Goal: Transaction & Acquisition: Download file/media

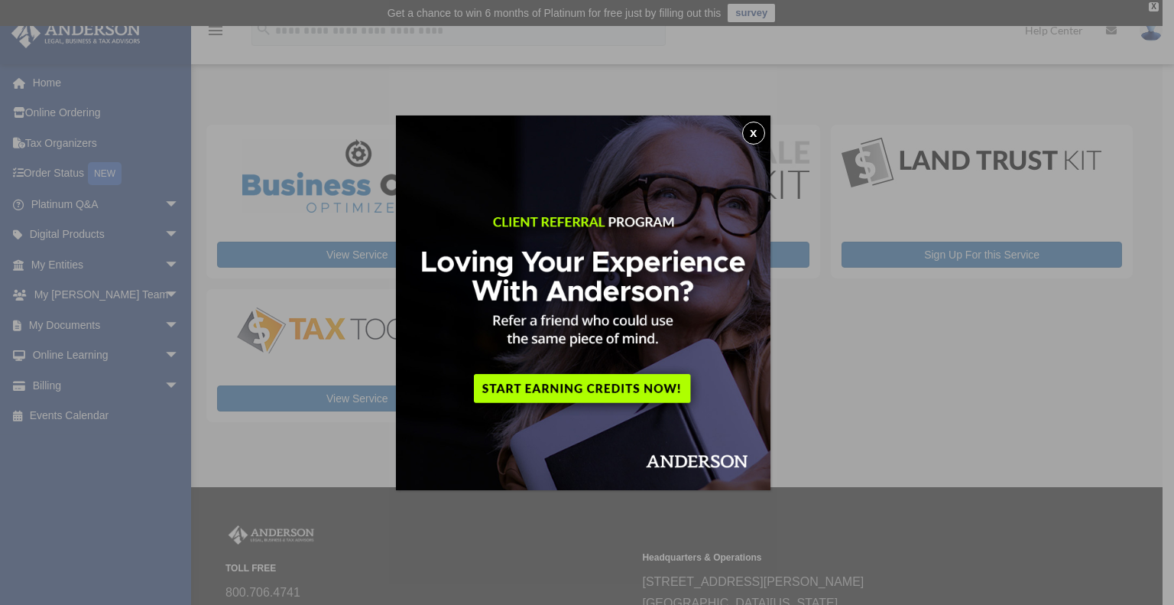
click at [755, 131] on button "x" at bounding box center [753, 133] width 23 height 23
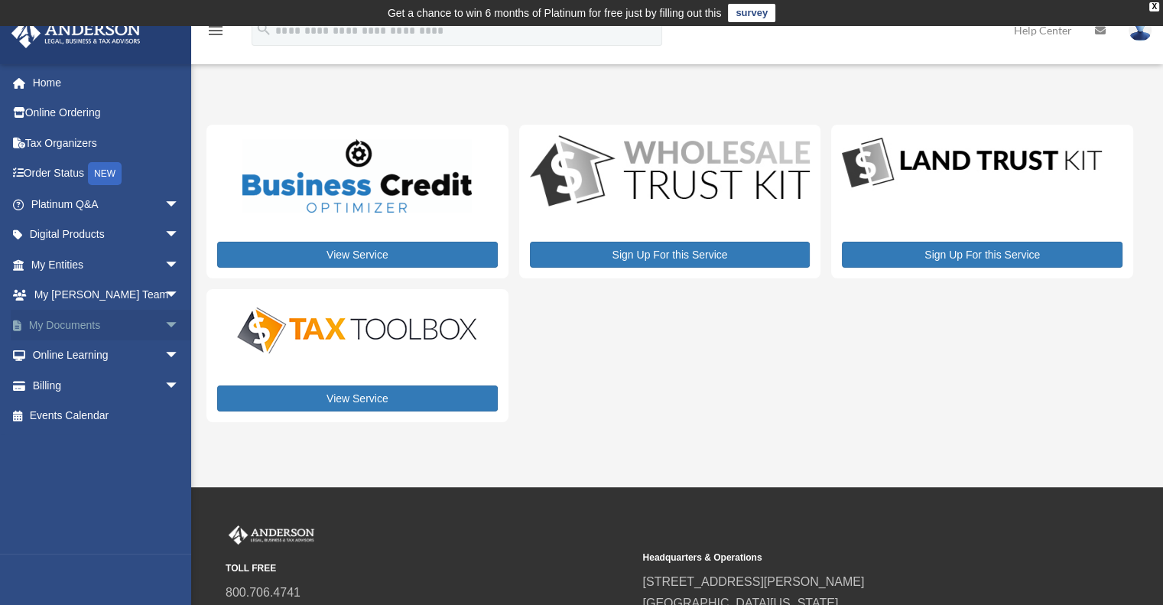
click at [164, 324] on span "arrow_drop_down" at bounding box center [179, 325] width 31 height 31
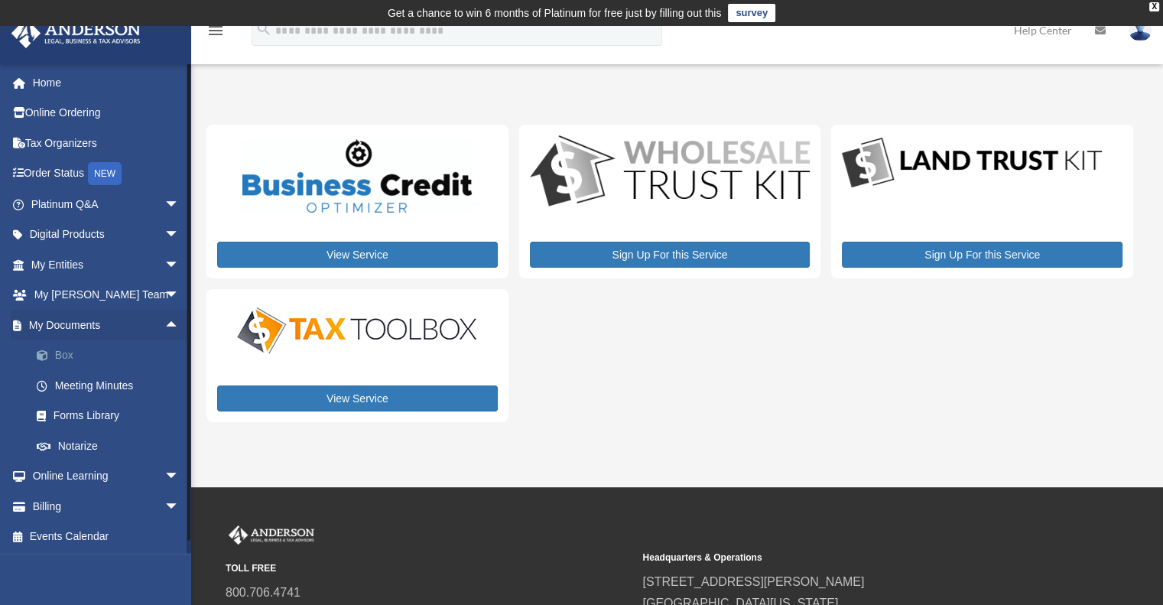
click at [104, 360] on link "Box" at bounding box center [111, 355] width 181 height 31
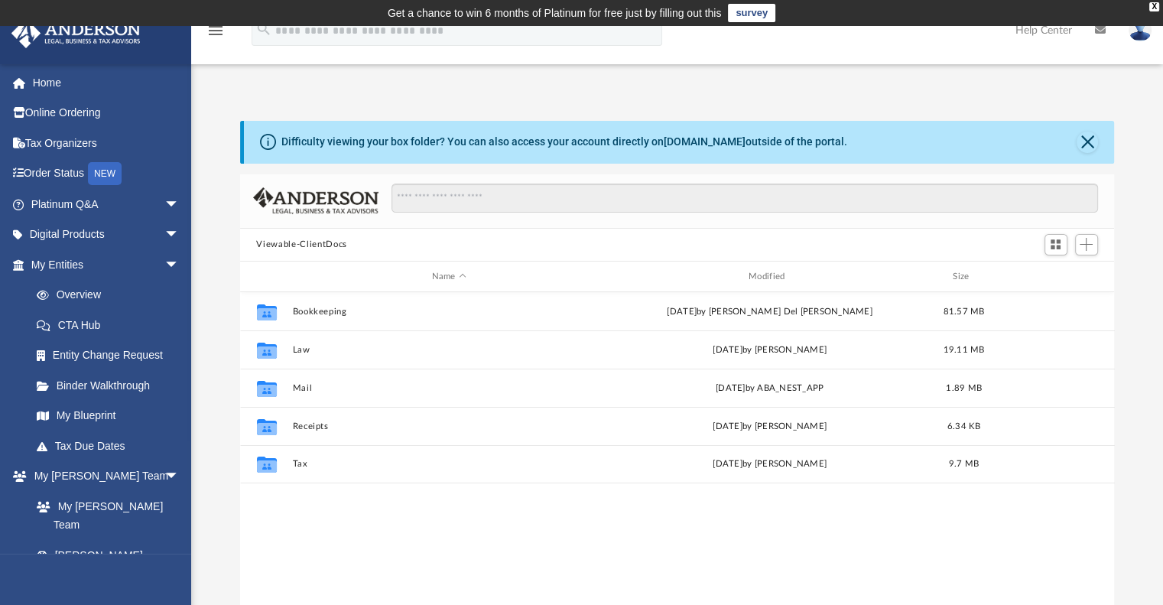
scroll to position [336, 862]
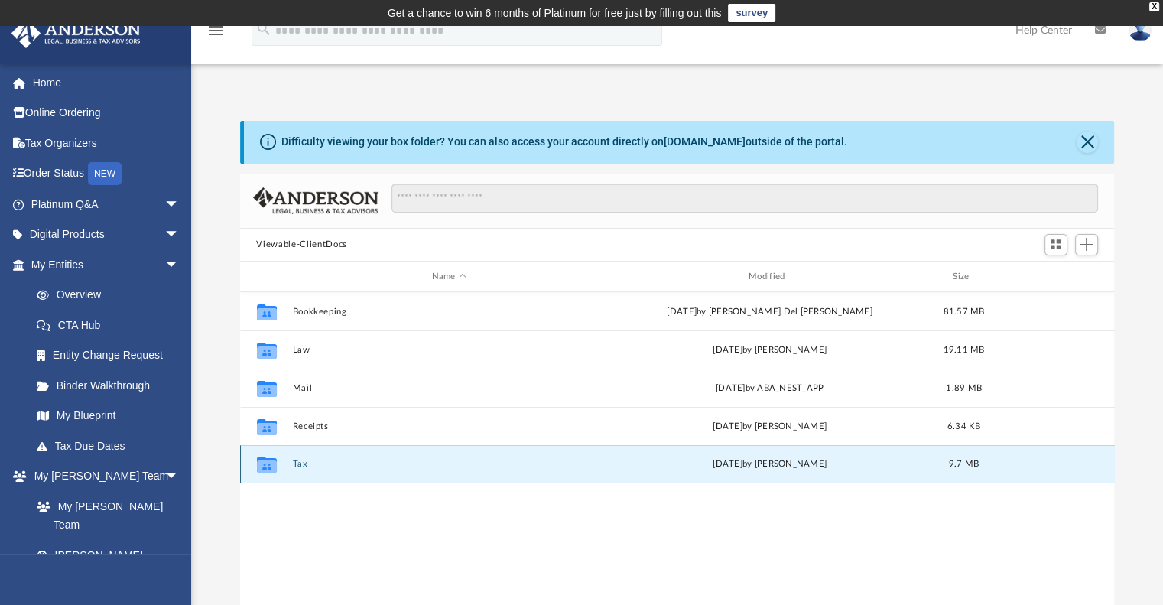
click at [381, 469] on button "Tax" at bounding box center [448, 464] width 313 height 10
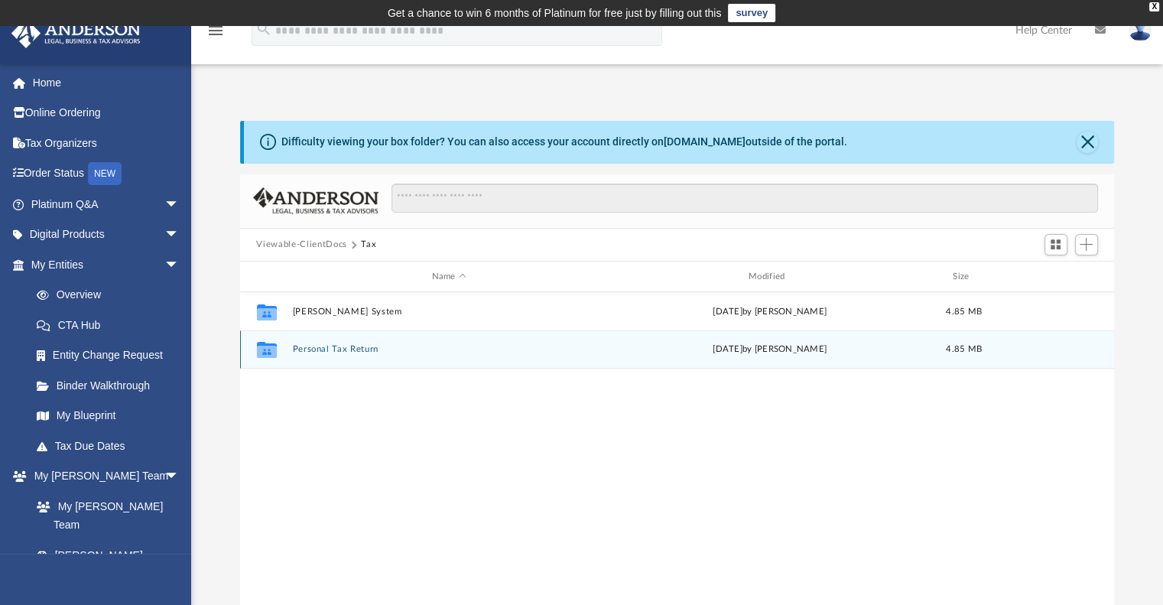
click at [443, 360] on div "Collaborated Folder Personal Tax Return [DATE] by [PERSON_NAME] 4.85 MB" at bounding box center [677, 349] width 874 height 38
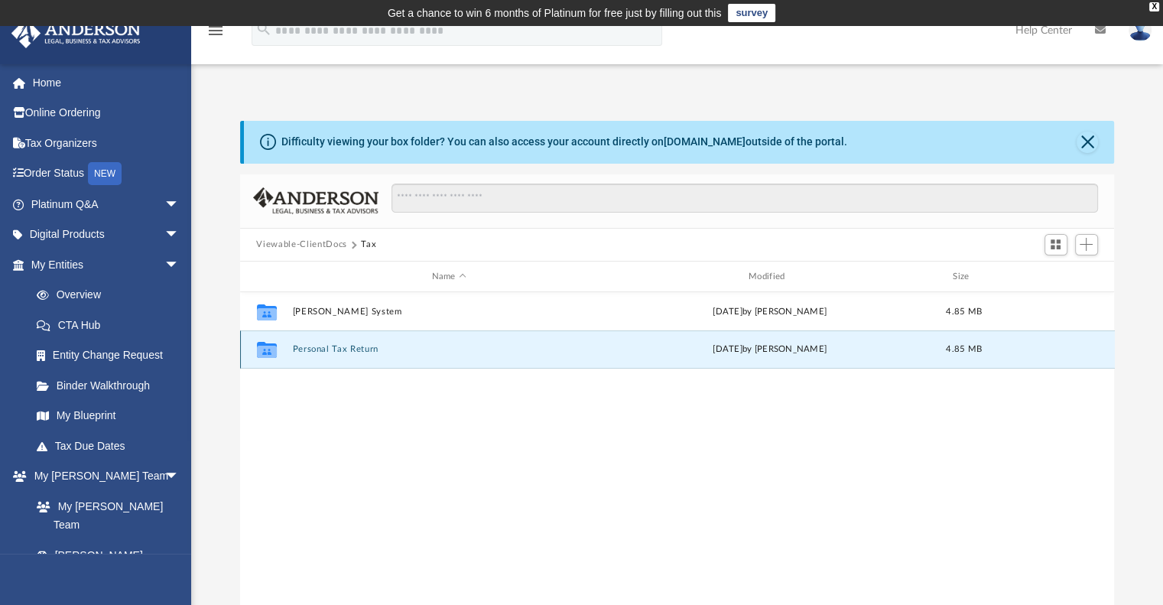
click at [443, 360] on div "Collaborated Folder Personal Tax Return [DATE] by [PERSON_NAME] 4.85 MB" at bounding box center [677, 349] width 874 height 38
click at [342, 349] on button "Personal Tax Return" at bounding box center [448, 350] width 313 height 10
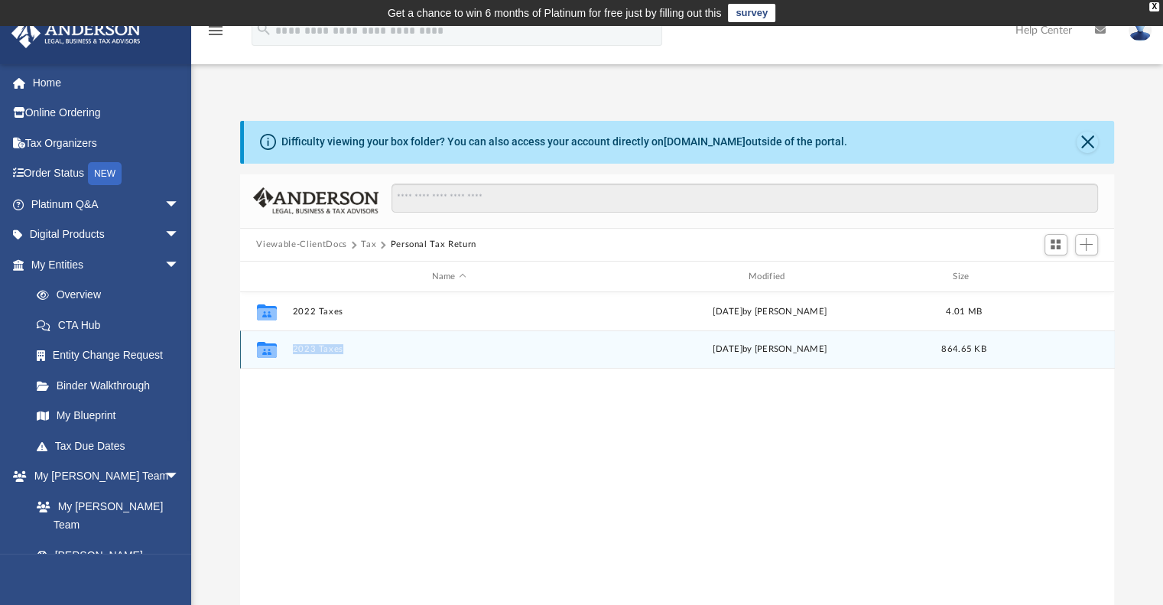
click at [317, 351] on button "2023 Taxes" at bounding box center [448, 350] width 313 height 10
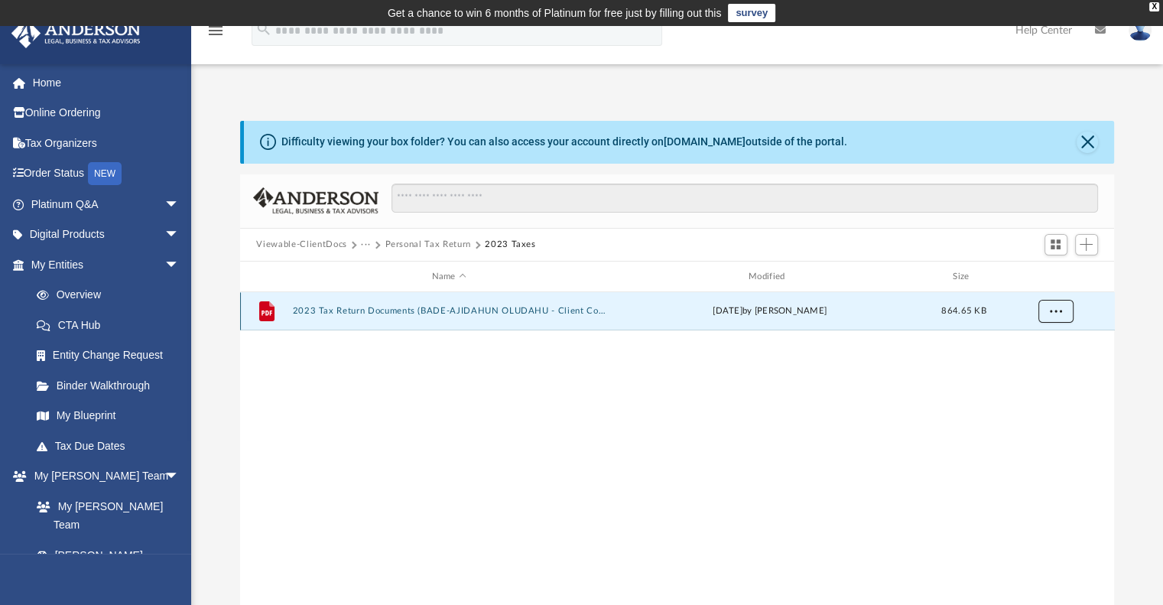
click at [1055, 308] on span "More options" at bounding box center [1055, 311] width 12 height 8
click at [1042, 370] on li "Download" at bounding box center [1041, 367] width 44 height 16
click at [1055, 313] on span "More options" at bounding box center [1055, 311] width 12 height 8
click at [1046, 371] on li "Download" at bounding box center [1041, 367] width 44 height 16
